Goal: Information Seeking & Learning: Compare options

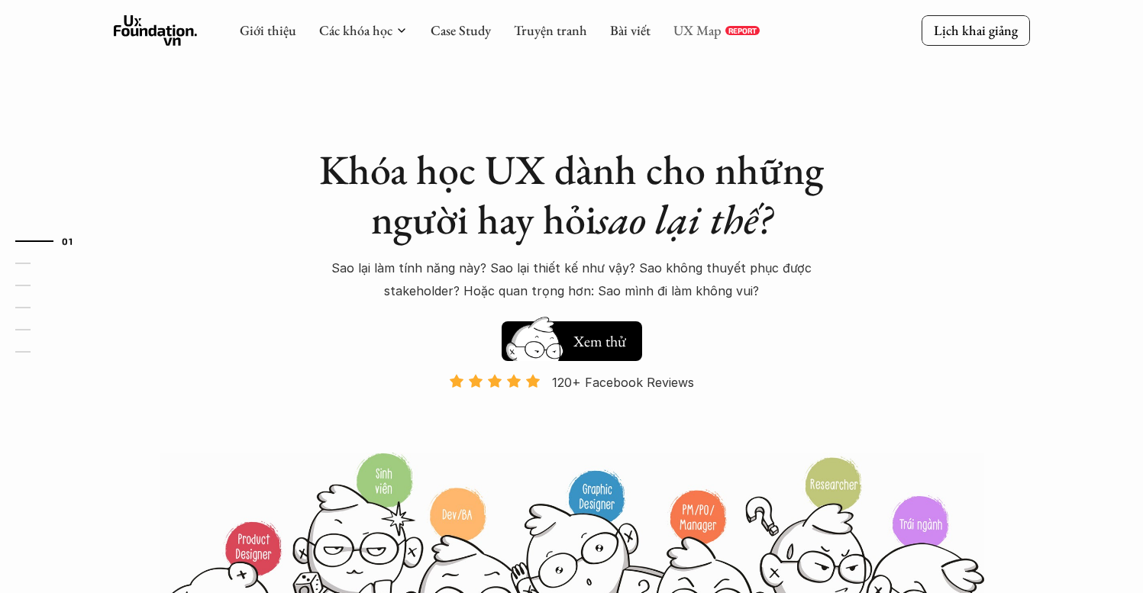
click at [697, 35] on link "UX Map" at bounding box center [698, 30] width 48 height 18
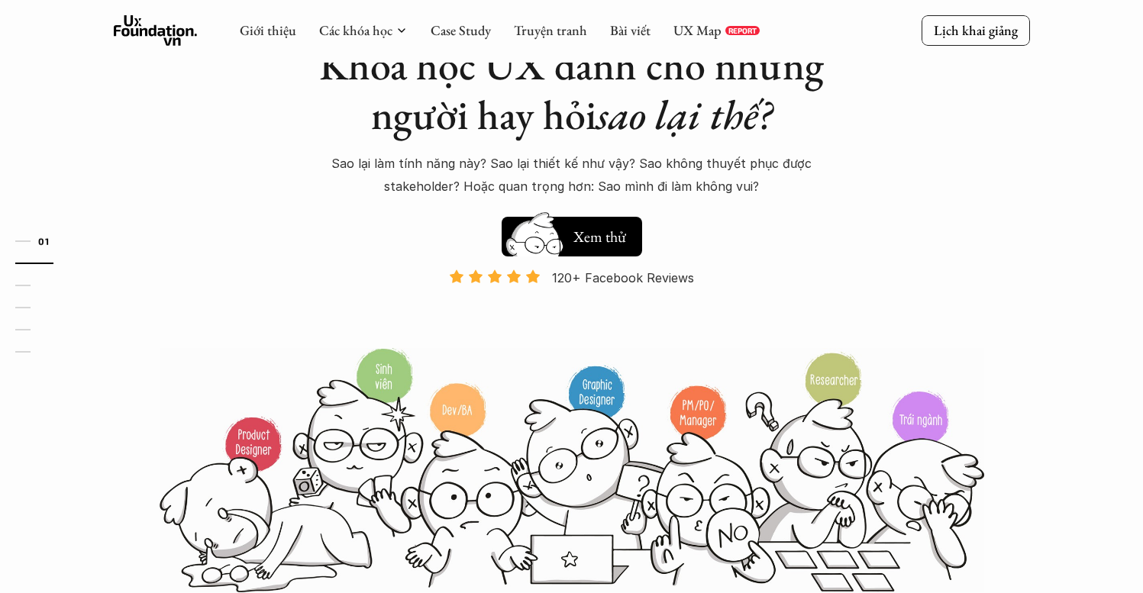
scroll to position [92, 0]
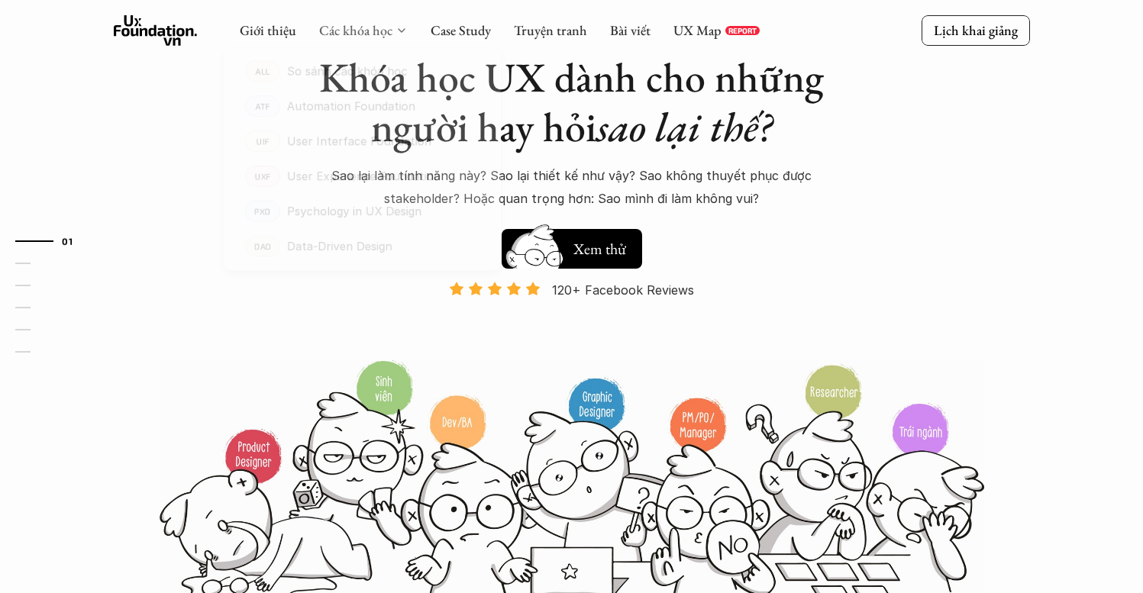
click at [372, 37] on link "Các khóa học" at bounding box center [355, 30] width 73 height 18
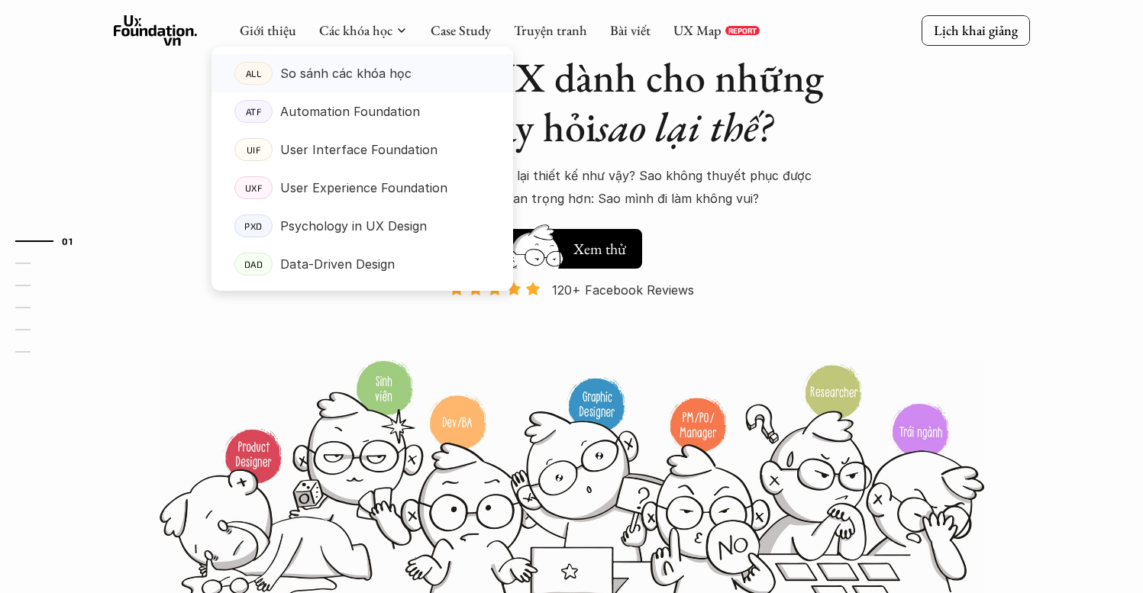
click at [393, 78] on p "So sánh các khóa học" at bounding box center [345, 73] width 131 height 23
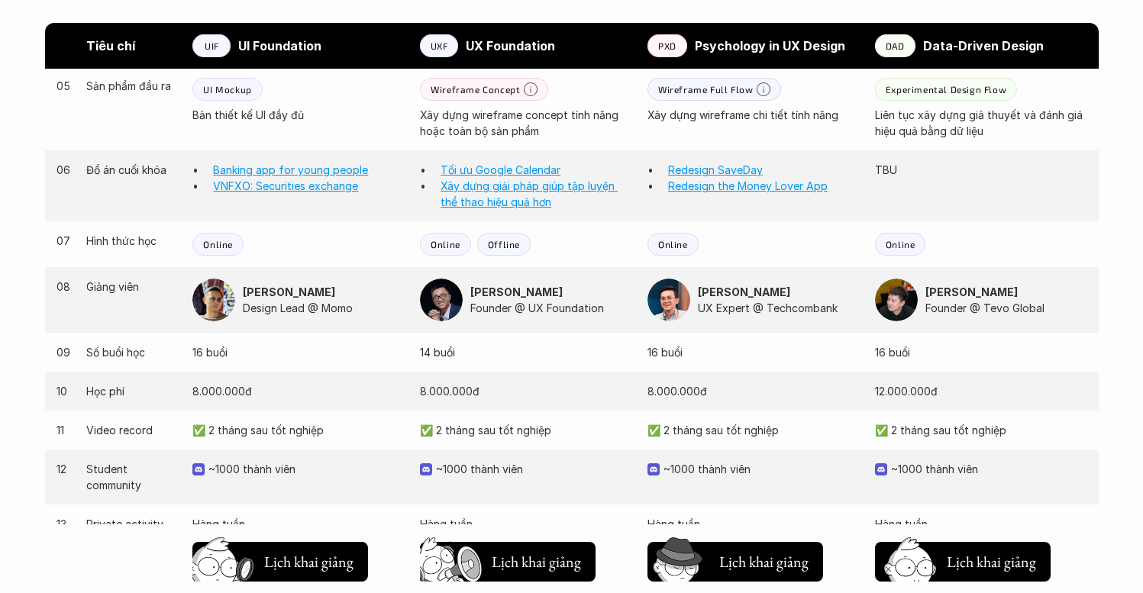
scroll to position [1505, 0]
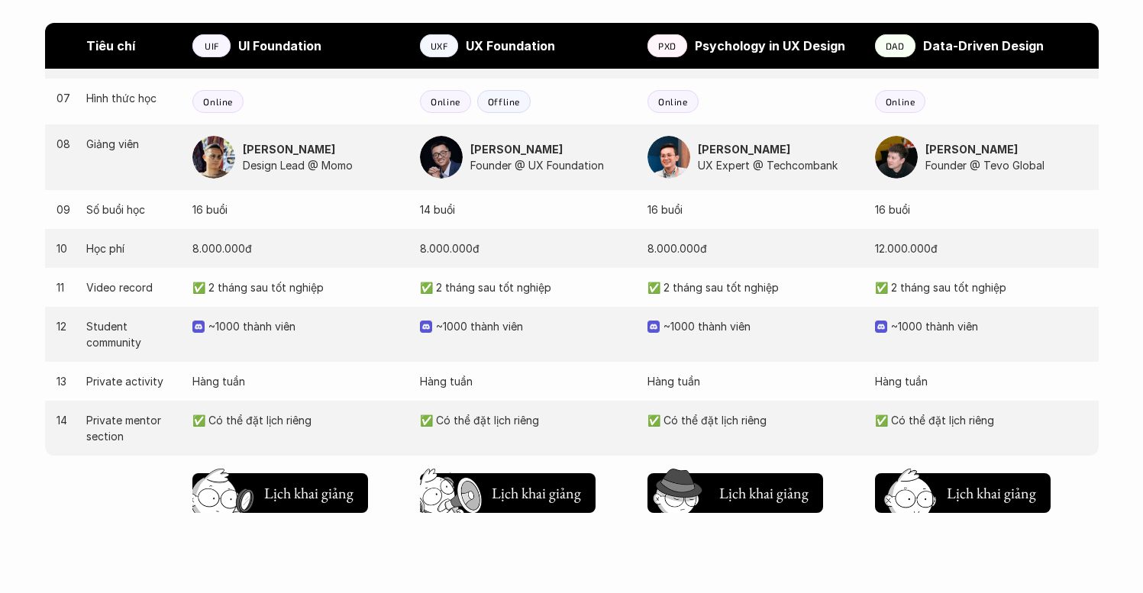
drag, startPoint x: 551, startPoint y: 147, endPoint x: 496, endPoint y: 144, distance: 55.1
click at [496, 144] on strong "Nguyễn Vương Chung" at bounding box center [516, 149] width 92 height 13
click at [545, 145] on strong "Nguyễn Vương Chung" at bounding box center [516, 149] width 92 height 13
drag, startPoint x: 704, startPoint y: 150, endPoint x: 789, endPoint y: 153, distance: 84.8
click at [789, 153] on p "Vũ Tuyên Hoàng" at bounding box center [779, 149] width 162 height 16
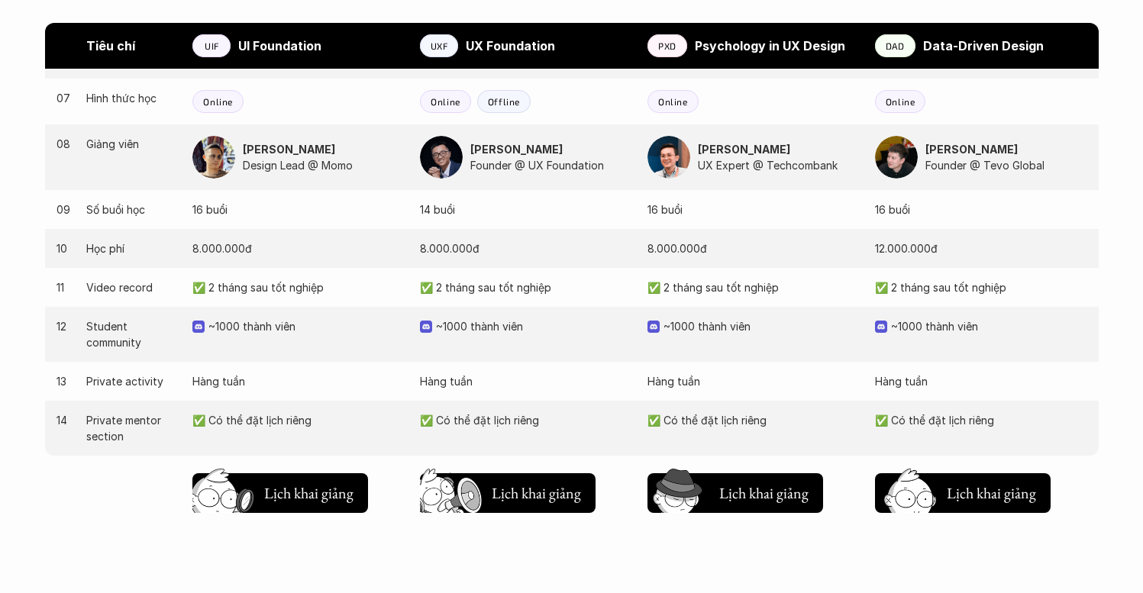
click at [789, 152] on p "Vũ Tuyên Hoàng" at bounding box center [779, 149] width 162 height 16
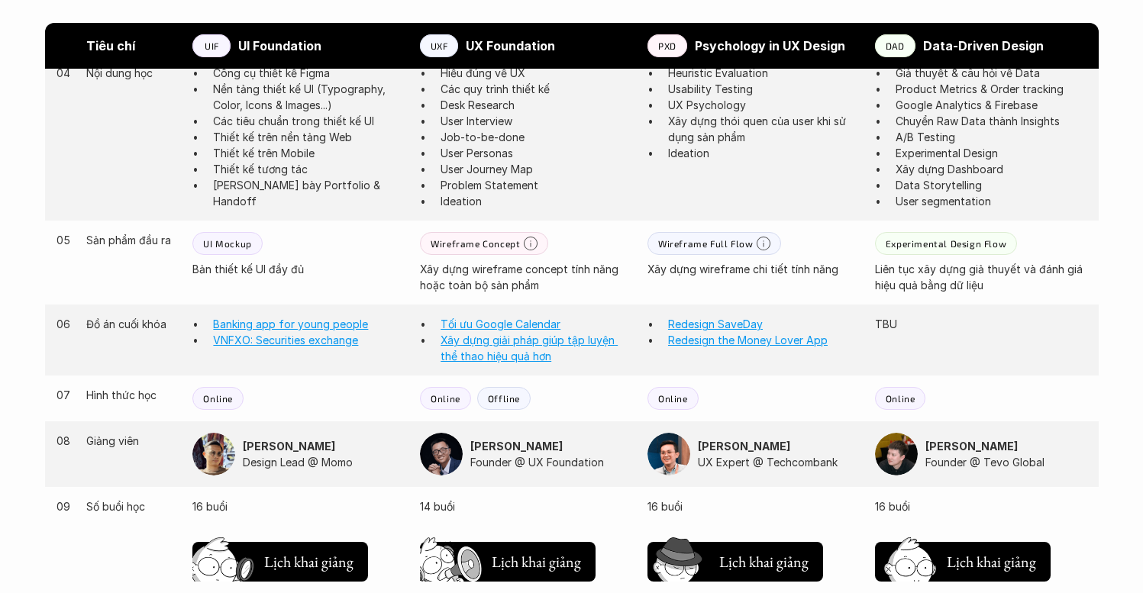
scroll to position [1430, 0]
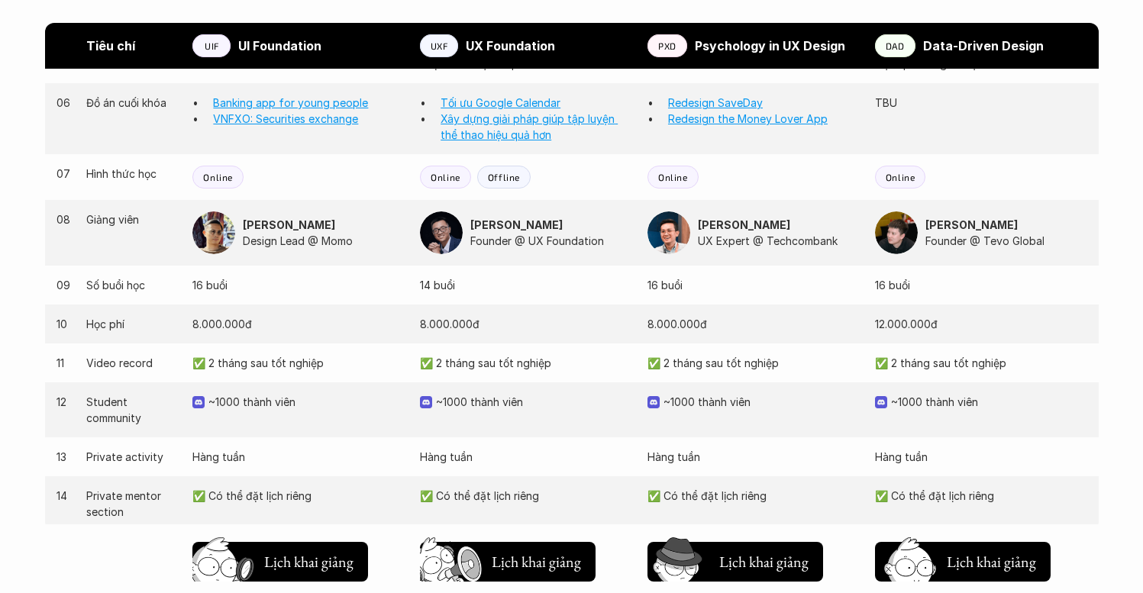
drag, startPoint x: 939, startPoint y: 325, endPoint x: 875, endPoint y: 331, distance: 63.6
click at [875, 331] on p "12.000.000đ" at bounding box center [981, 324] width 212 height 16
click at [859, 336] on div "10 Học phí 8.000.000đ 8.000.000đ 8.000.000đ 12.000.000đ" at bounding box center [572, 324] width 1054 height 39
drag, startPoint x: 494, startPoint y: 327, endPoint x: 452, endPoint y: 326, distance: 42.0
click at [452, 326] on p "8.000.000đ" at bounding box center [526, 324] width 212 height 16
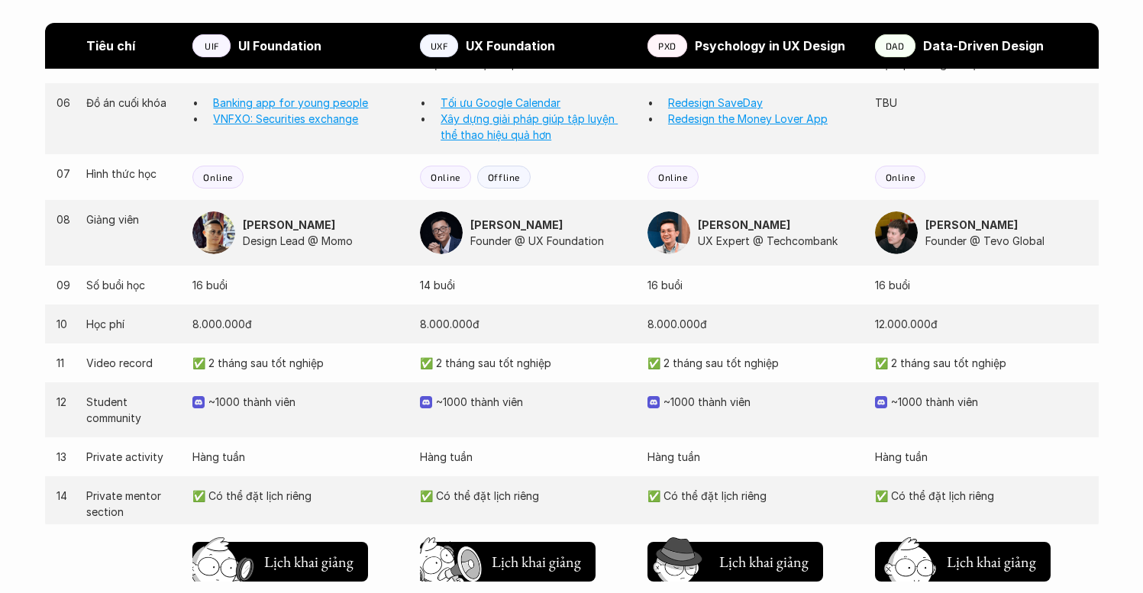
click at [470, 325] on p "8.000.000đ" at bounding box center [526, 324] width 212 height 16
click at [226, 237] on img at bounding box center [213, 233] width 43 height 43
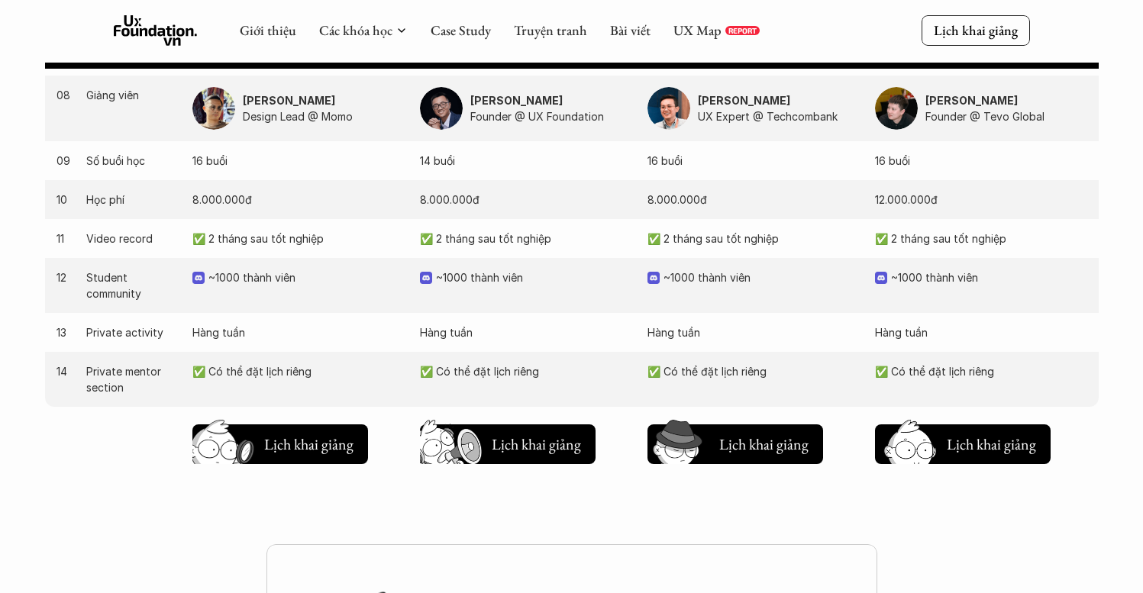
scroll to position [1554, 0]
click at [946, 204] on p "12.000.000đ" at bounding box center [981, 200] width 212 height 16
drag, startPoint x: 941, startPoint y: 200, endPoint x: 875, endPoint y: 202, distance: 66.5
click at [875, 202] on div "10 Học phí 8.000.000đ 8.000.000đ 8.000.000đ 12.000.000đ" at bounding box center [572, 200] width 1054 height 39
click at [872, 206] on div "10 Học phí 8.000.000đ 8.000.000đ 8.000.000đ 12.000.000đ" at bounding box center [572, 200] width 1054 height 39
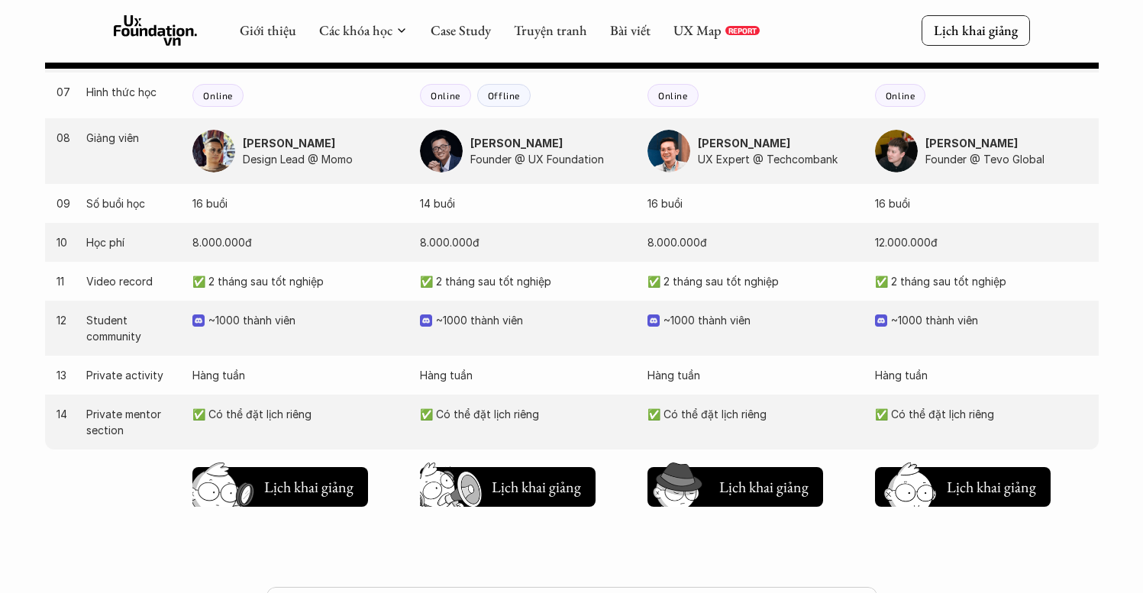
scroll to position [1510, 0]
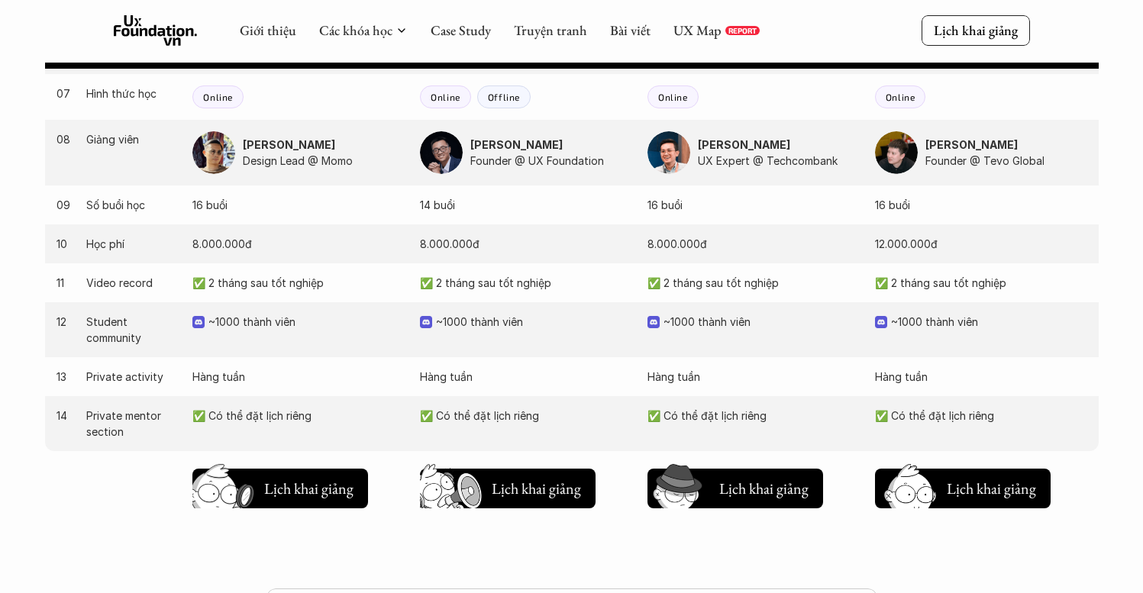
click at [717, 215] on div "09 Số buổi học 16 buổi 14 buổi 16 buổi 16 buổi" at bounding box center [572, 205] width 1054 height 39
click at [934, 199] on p "16 buổi" at bounding box center [981, 205] width 212 height 16
click at [908, 245] on p "12.000.000đ" at bounding box center [981, 244] width 212 height 16
click at [897, 205] on p "16 buổi" at bounding box center [981, 205] width 212 height 16
click at [898, 206] on p "16 buổi" at bounding box center [981, 205] width 212 height 16
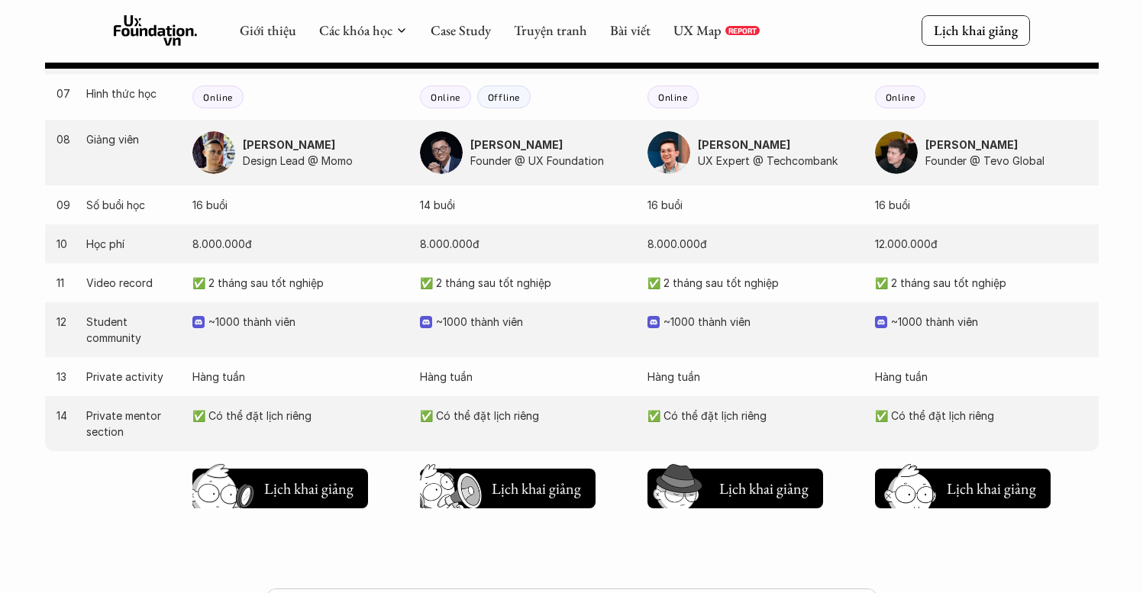
click at [898, 206] on p "16 buổi" at bounding box center [981, 205] width 212 height 16
click at [910, 237] on p "12.000.000đ" at bounding box center [981, 244] width 212 height 16
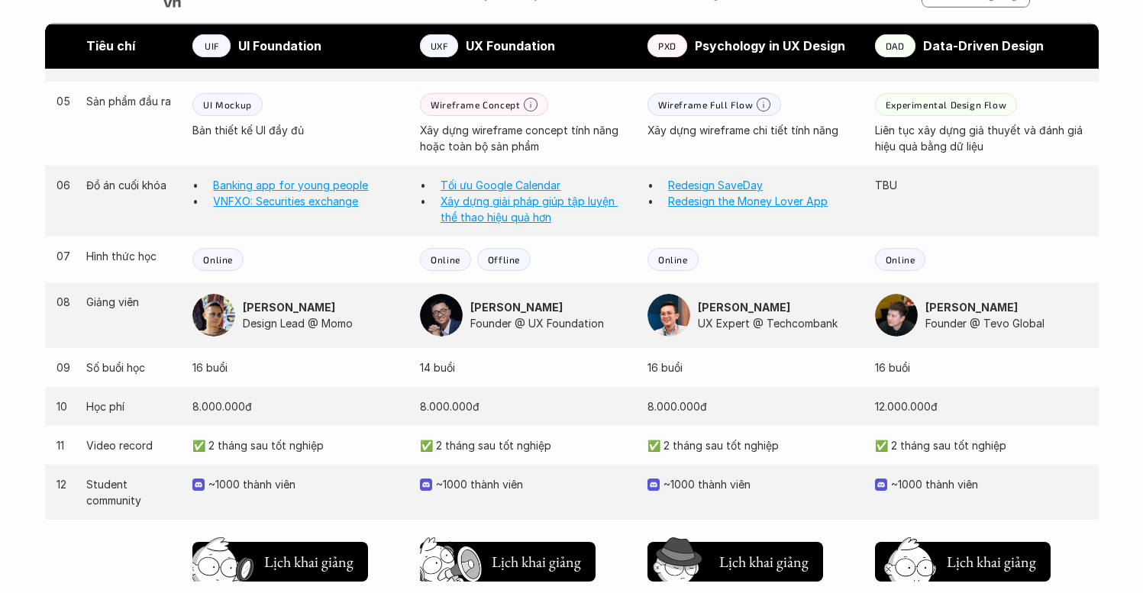
scroll to position [1384, 0]
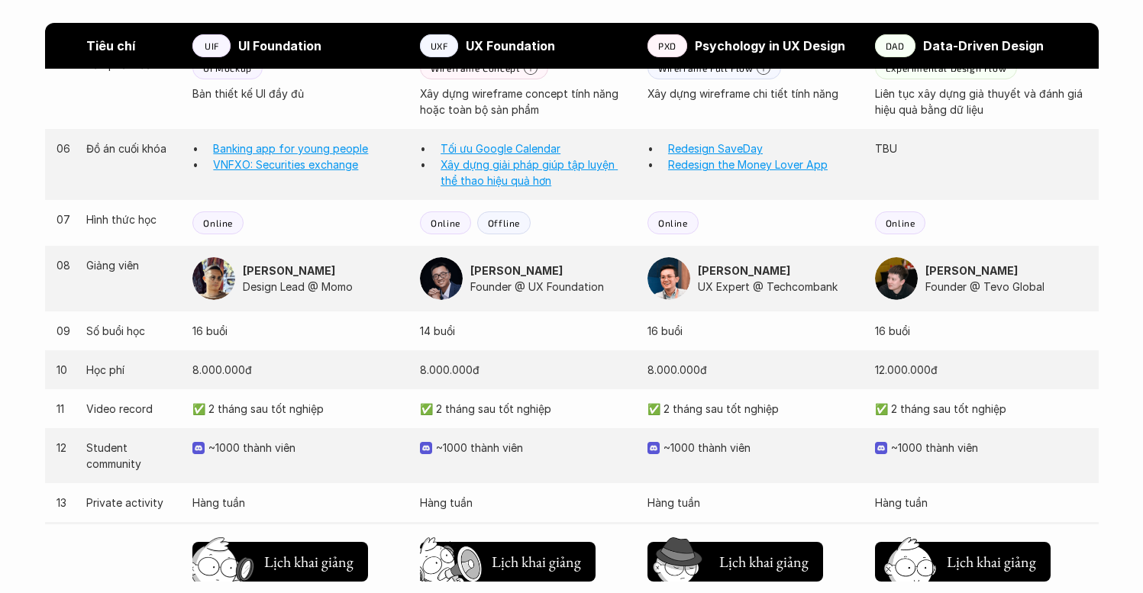
drag, startPoint x: 318, startPoint y: 289, endPoint x: 344, endPoint y: 286, distance: 25.4
click at [344, 286] on p "Design Lead @ Momo" at bounding box center [324, 287] width 162 height 16
click at [347, 289] on p "Design Lead @ Momo" at bounding box center [324, 287] width 162 height 16
click at [354, 291] on p "Design Lead @ Momo" at bounding box center [324, 287] width 162 height 16
drag, startPoint x: 354, startPoint y: 289, endPoint x: 245, endPoint y: 291, distance: 109.2
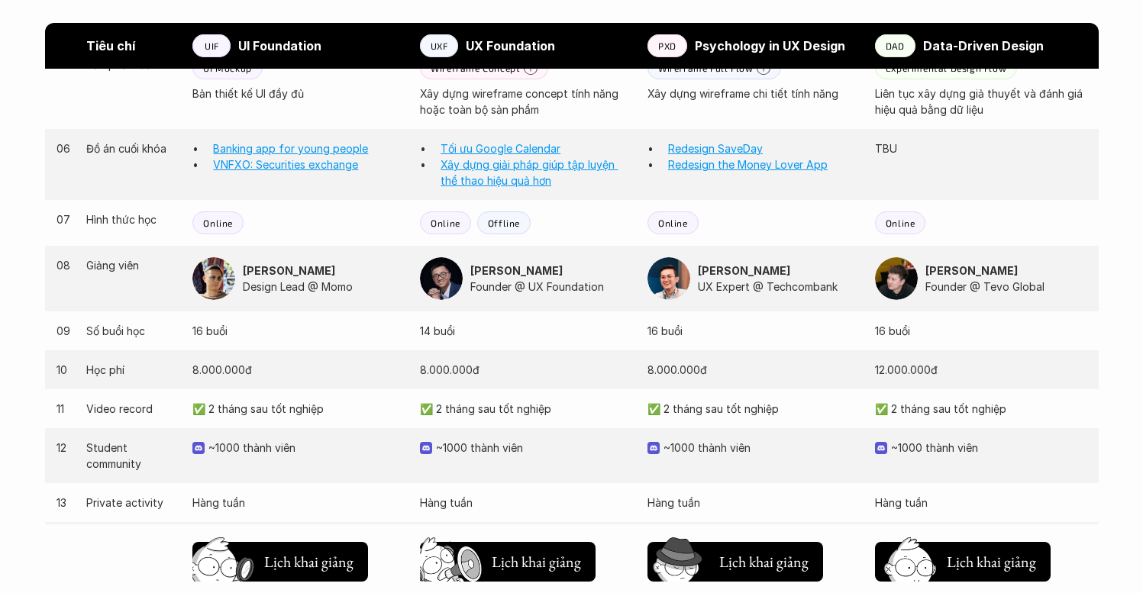
click at [245, 291] on p "Design Lead @ Momo" at bounding box center [324, 287] width 162 height 16
click at [301, 298] on div "Nguyễn Hoàng Anh Design Lead @ Momo" at bounding box center [298, 278] width 212 height 43
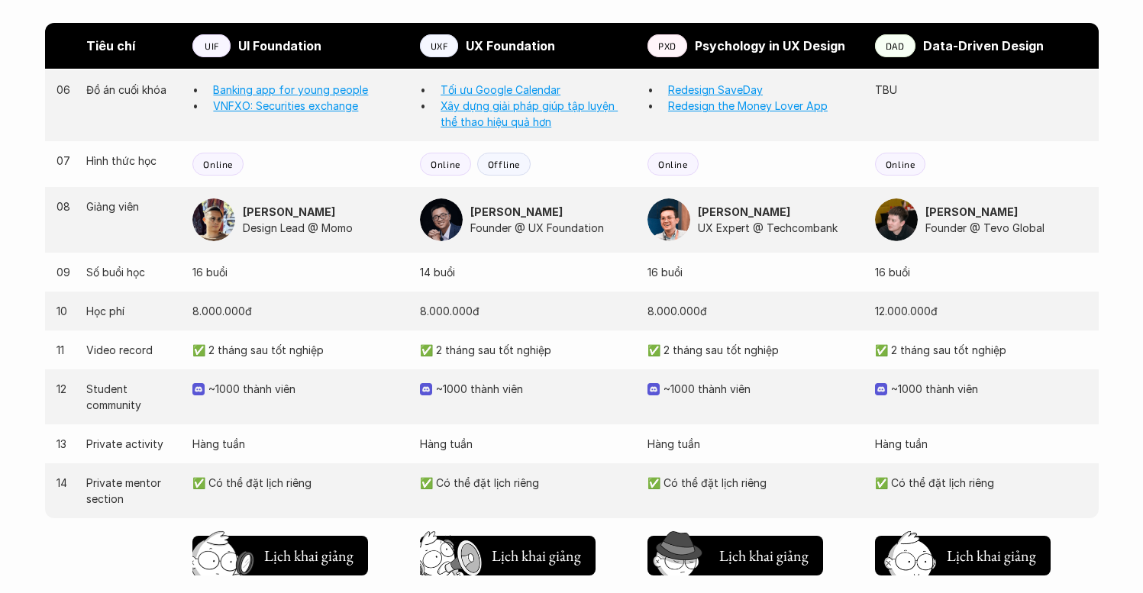
scroll to position [1447, 0]
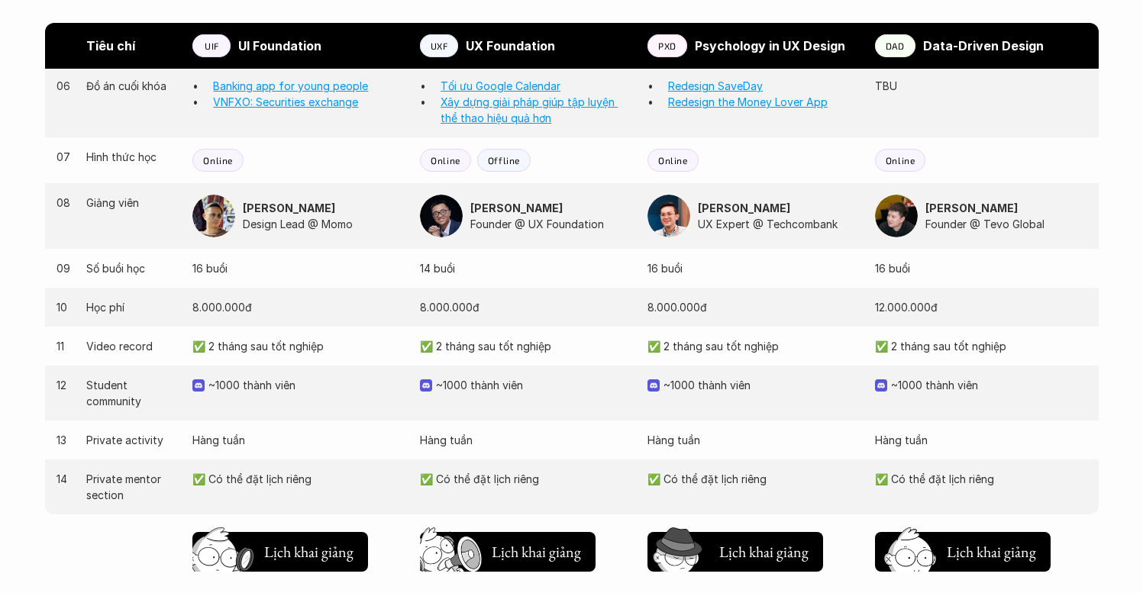
click at [543, 233] on div "Nguyễn Vương Chung Founder @ UX Foundation" at bounding box center [526, 216] width 212 height 43
click at [551, 229] on p "Founder @ UX Foundation" at bounding box center [551, 224] width 162 height 16
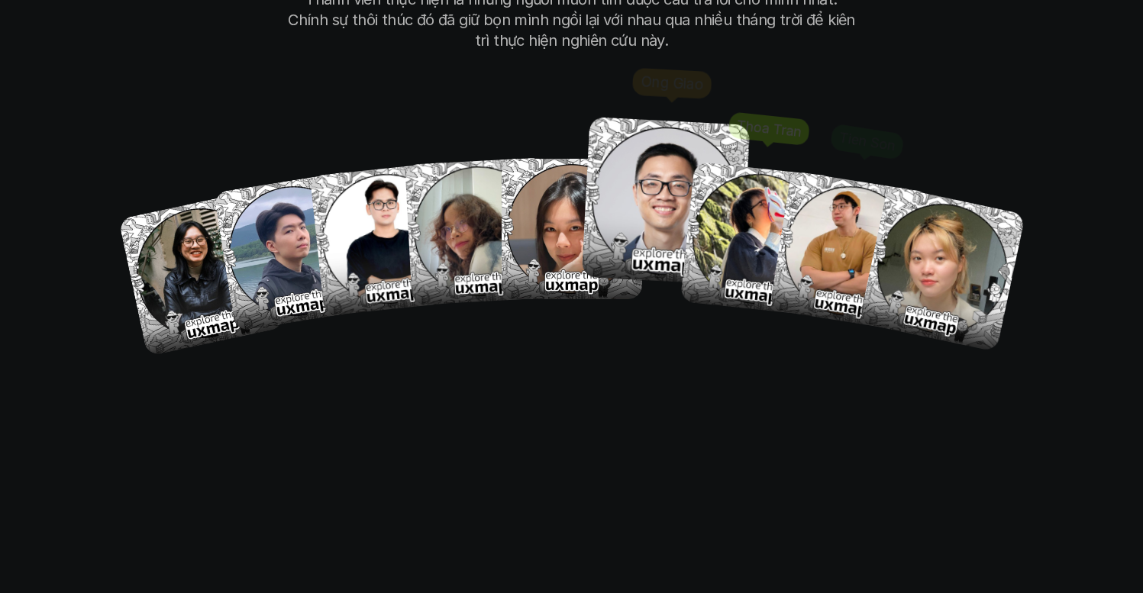
scroll to position [10031, 0]
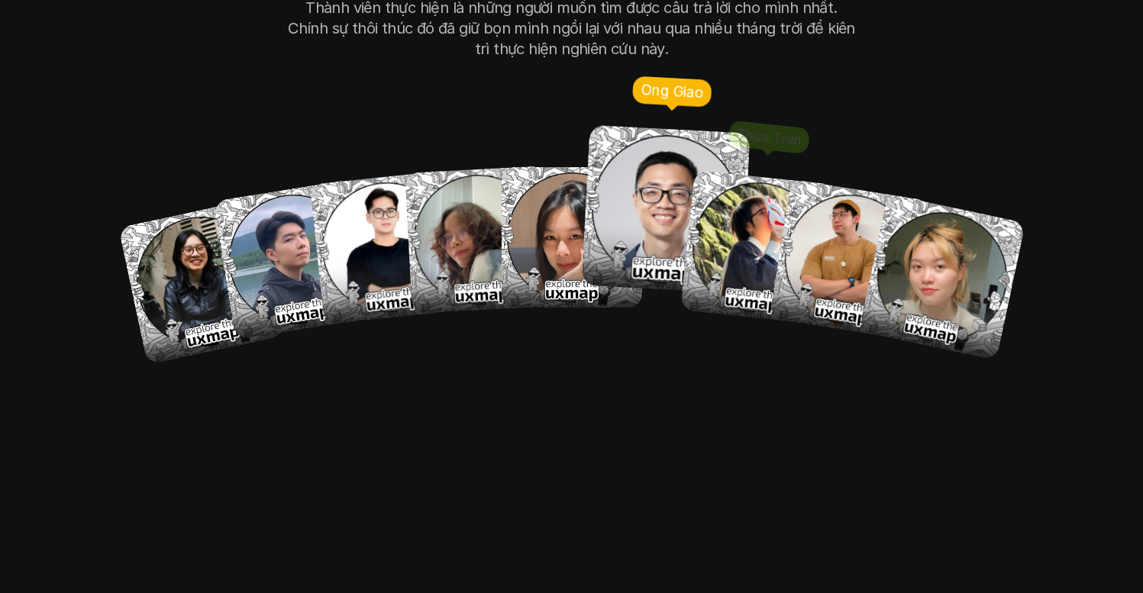
click at [667, 163] on img at bounding box center [665, 209] width 169 height 169
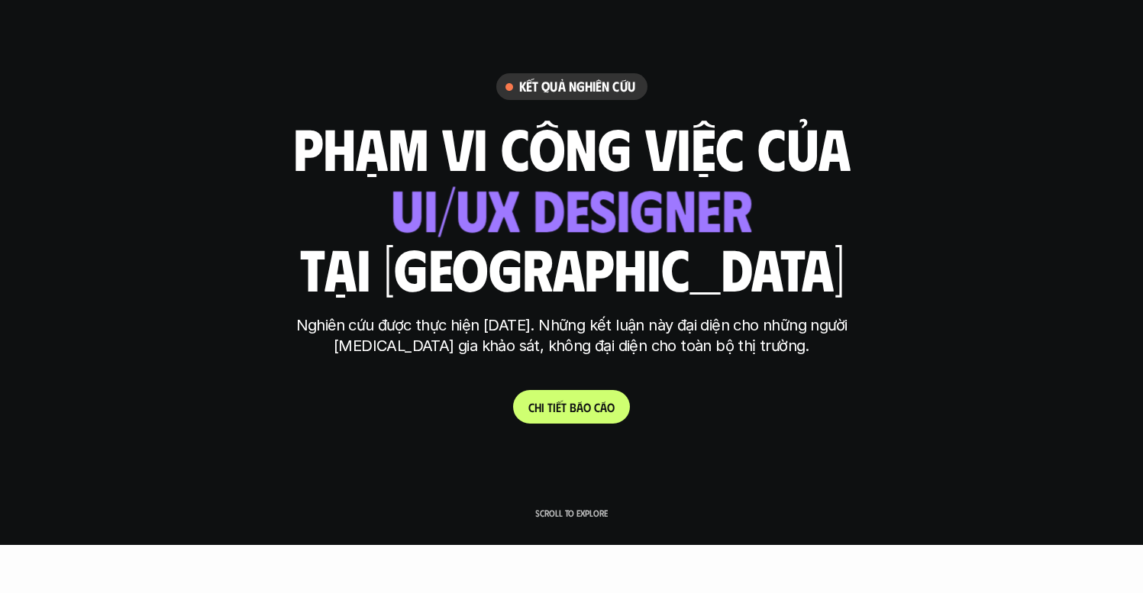
scroll to position [0, 0]
